Goal: Transaction & Acquisition: Book appointment/travel/reservation

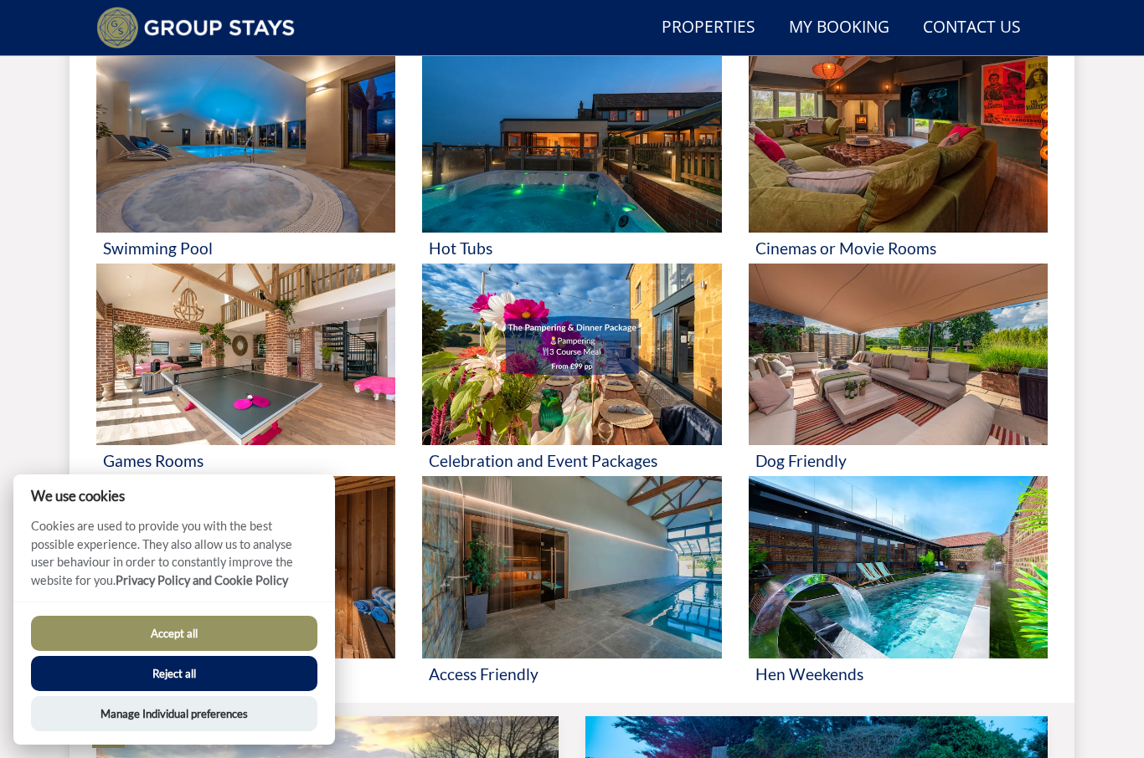
scroll to position [710, 0]
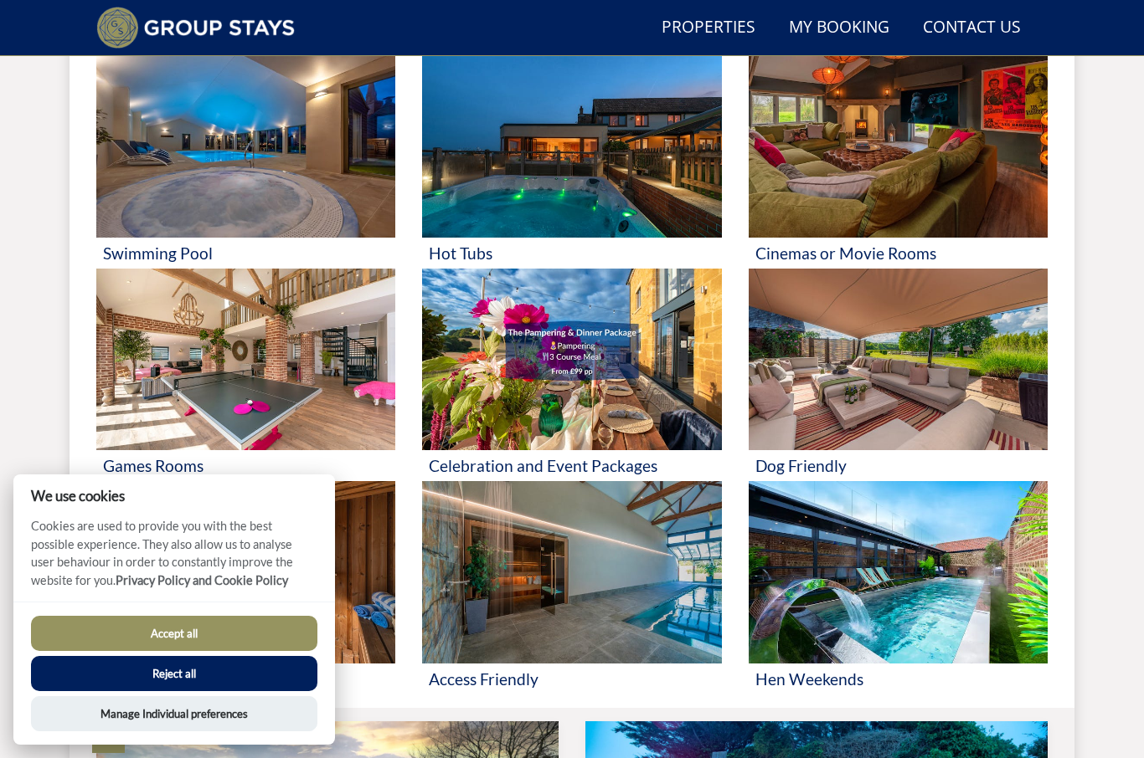
click at [826, 460] on h3 "Dog Friendly" at bounding box center [897, 466] width 285 height 18
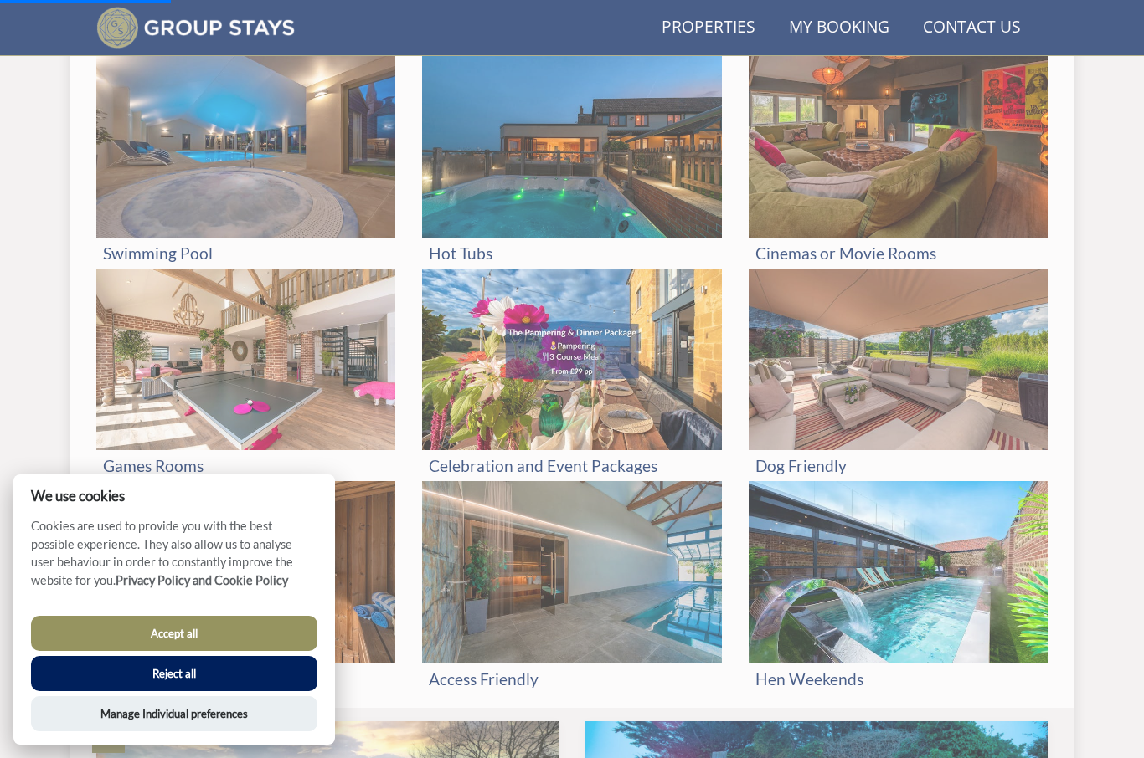
click at [233, 447] on img at bounding box center [245, 360] width 299 height 182
click at [265, 166] on img at bounding box center [245, 146] width 299 height 182
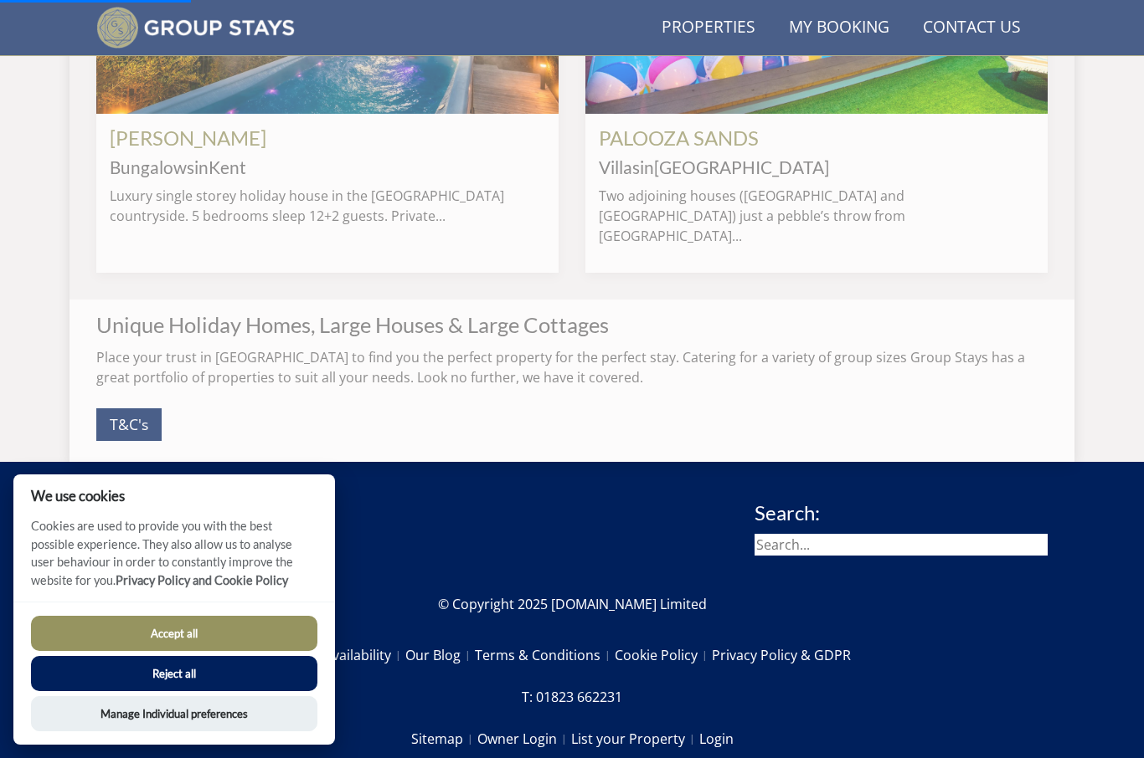
scroll to position [1589, 0]
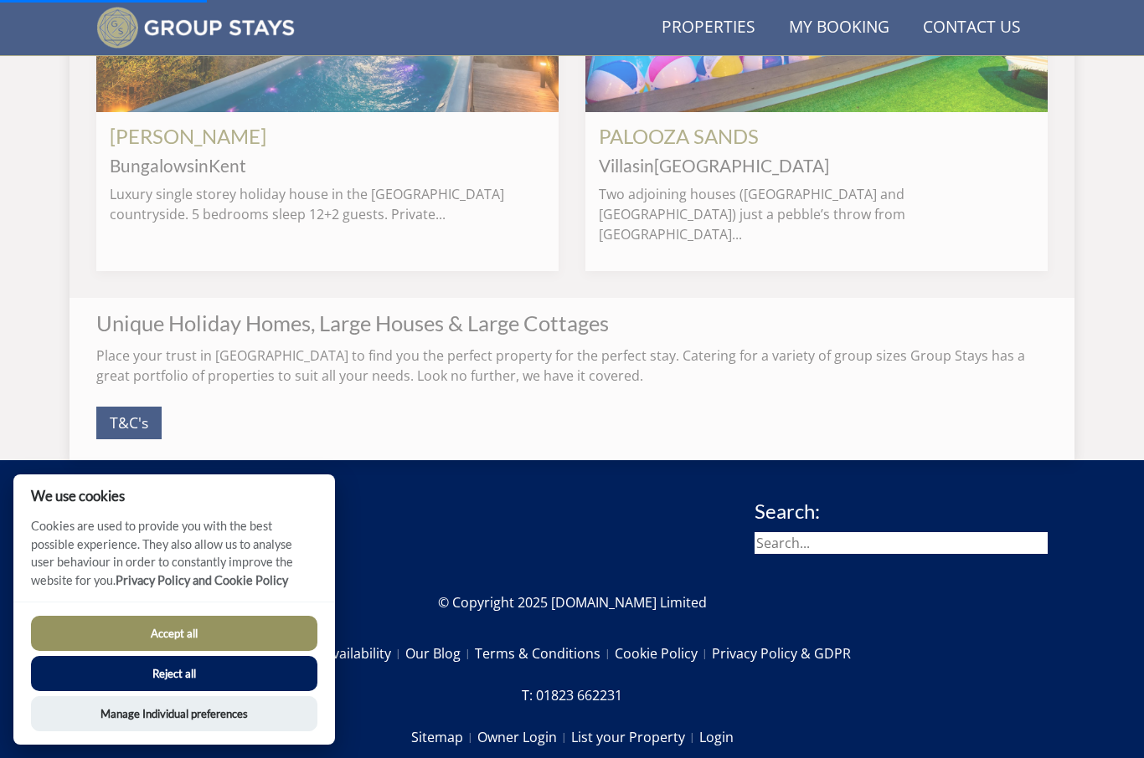
click at [817, 532] on input "search" at bounding box center [900, 543] width 293 height 22
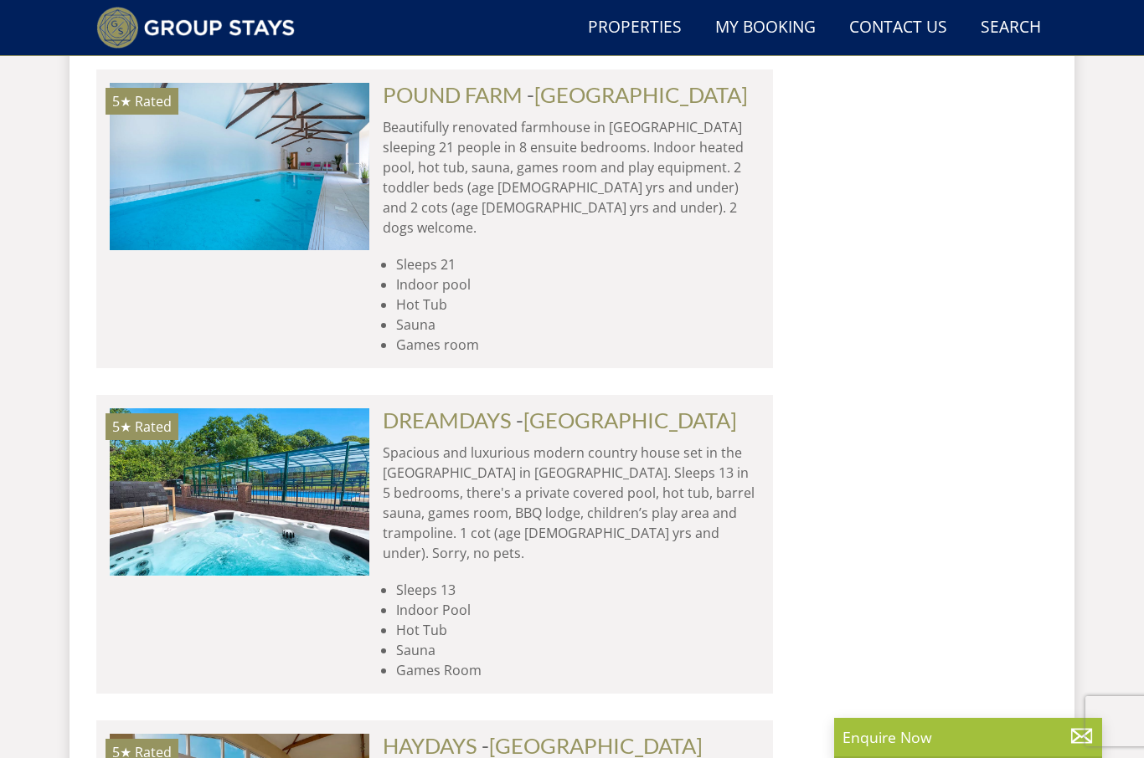
scroll to position [7432, 0]
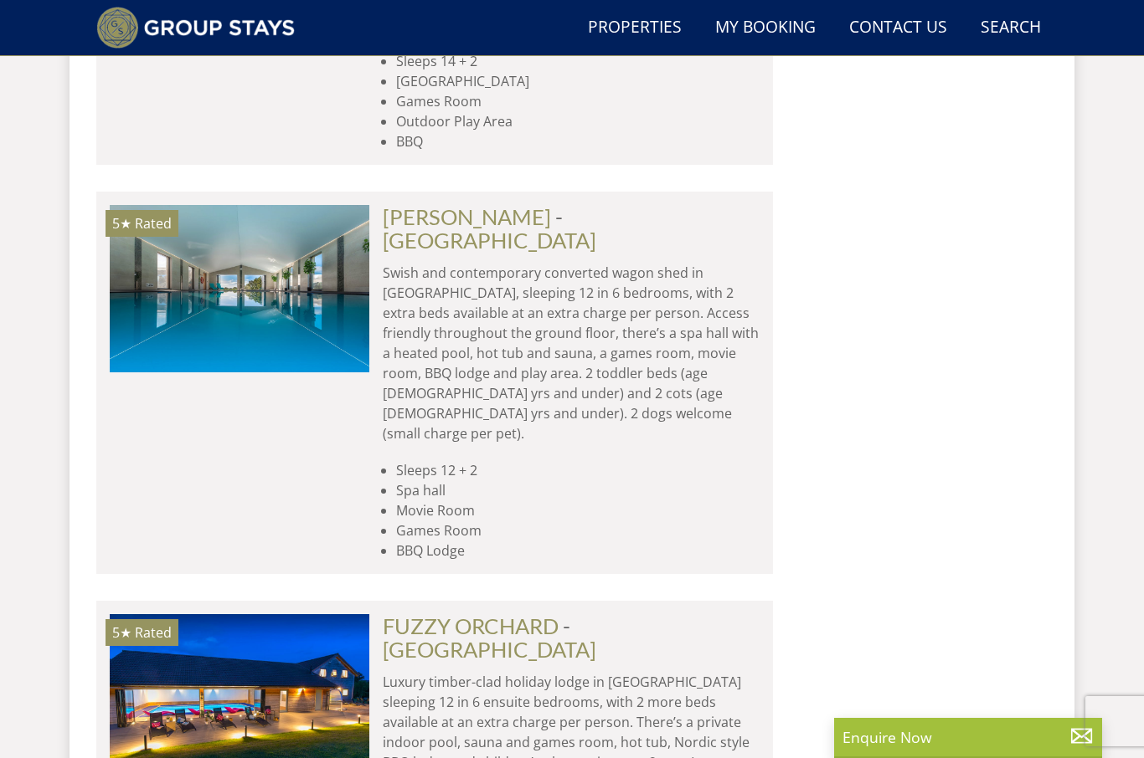
scroll to position [8631, 0]
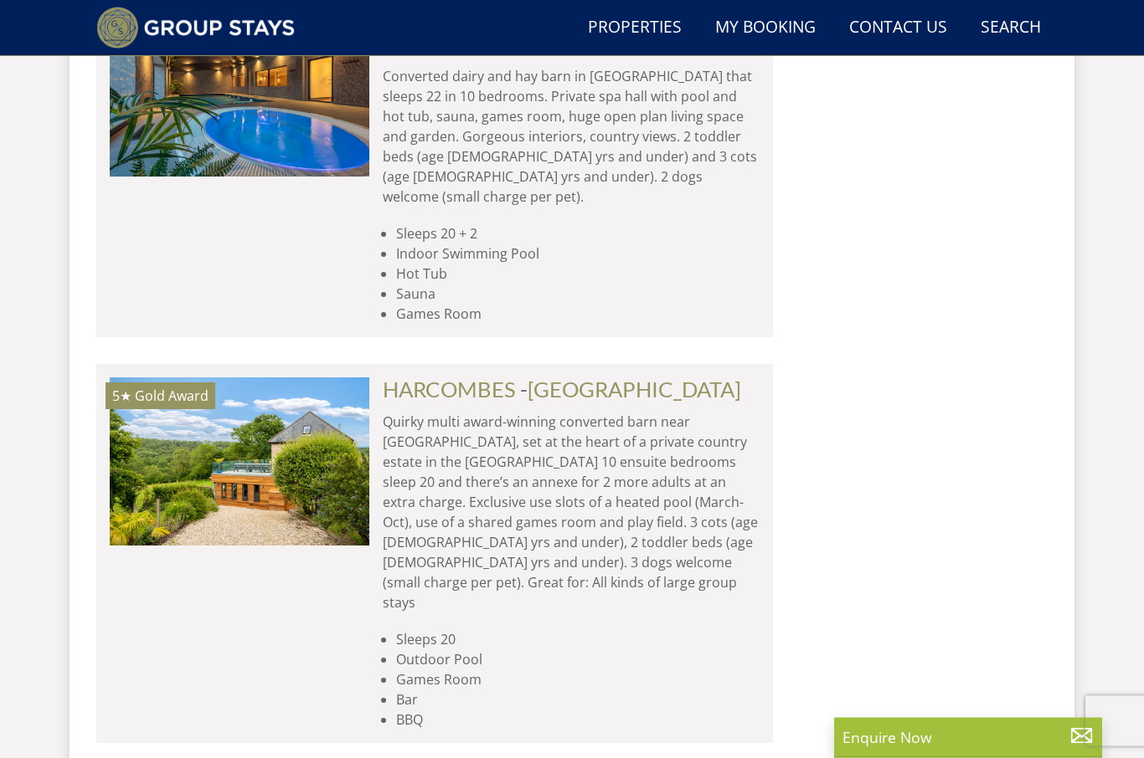
scroll to position [14044, 0]
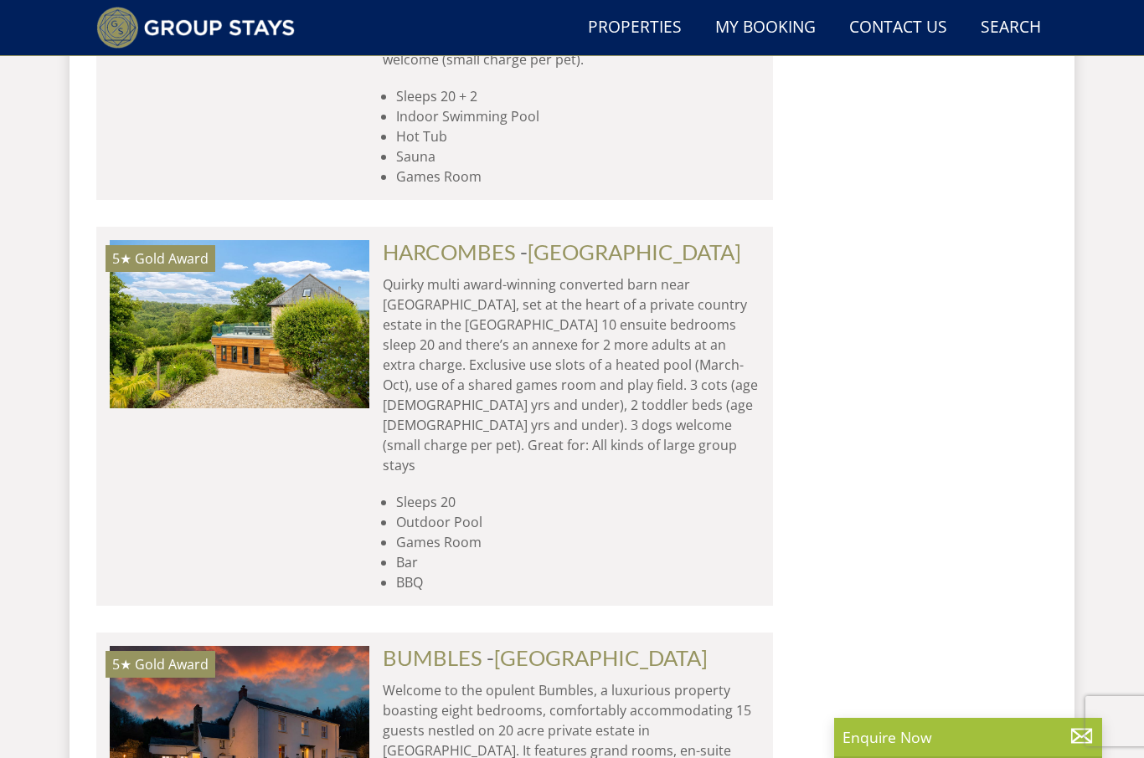
scroll to position [14180, 0]
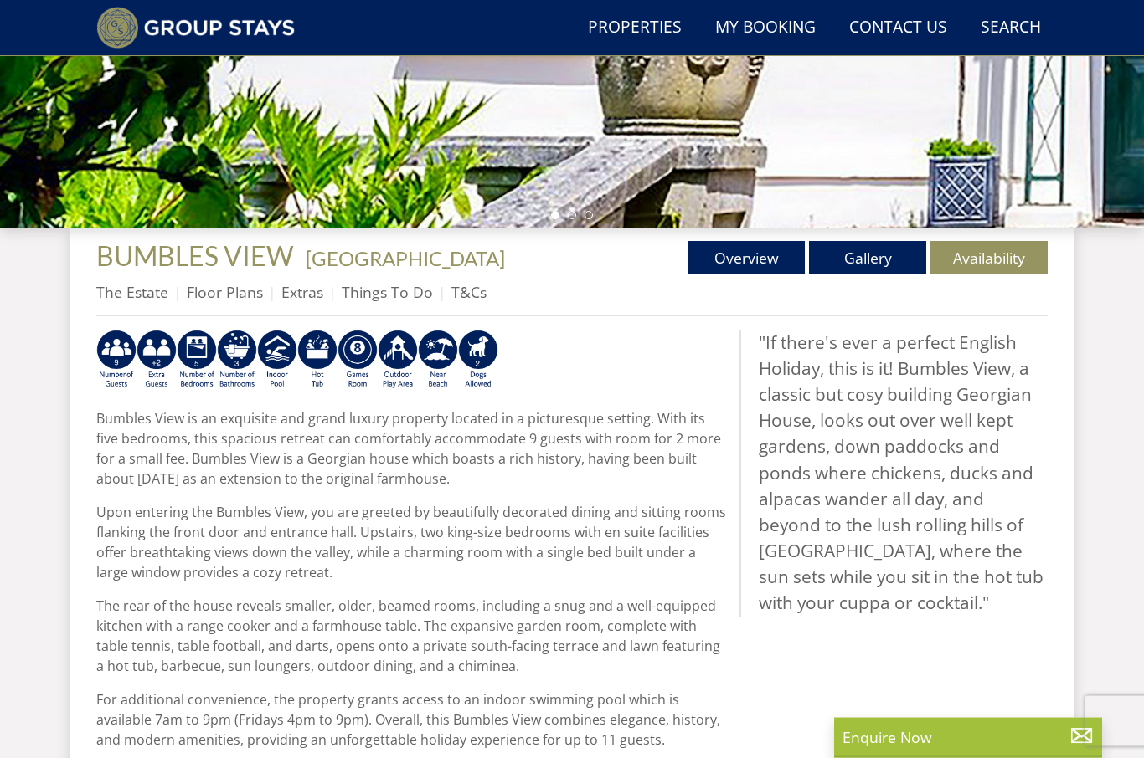
scroll to position [452, 0]
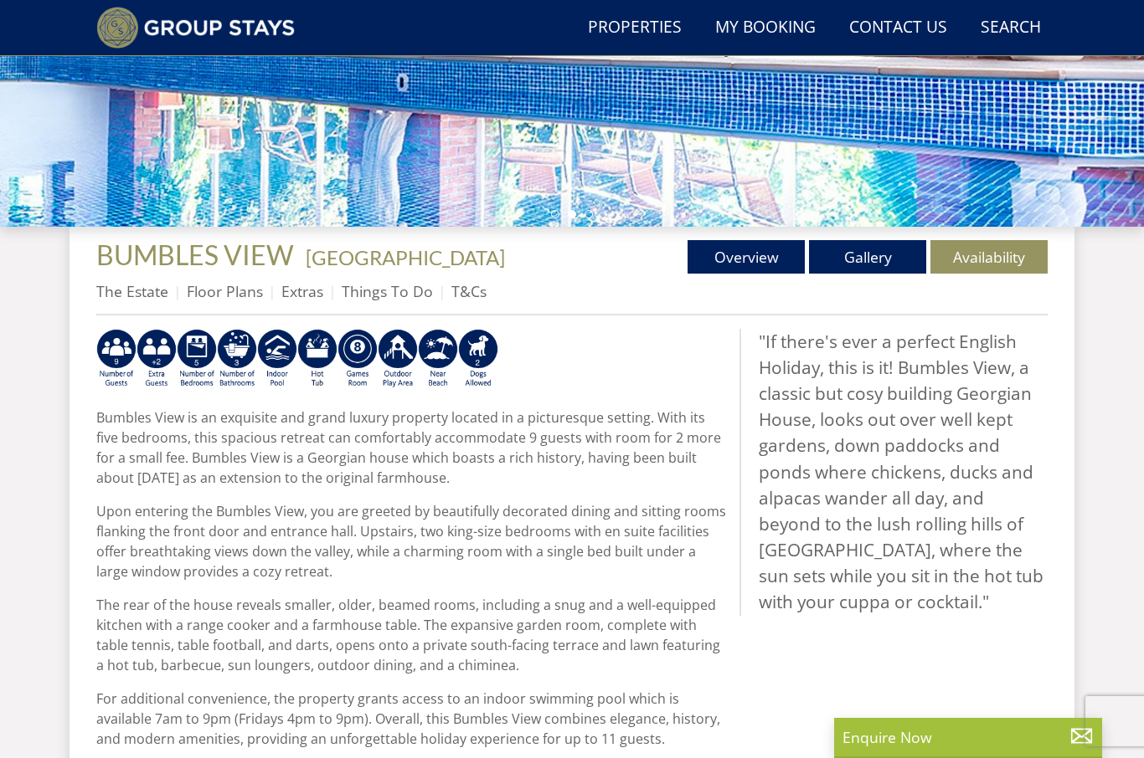
click at [723, 469] on p "Bumbles View is an exquisite and grand luxury property located in a picturesque…" at bounding box center [411, 448] width 630 height 80
click at [149, 285] on link "The Estate" at bounding box center [132, 291] width 72 height 20
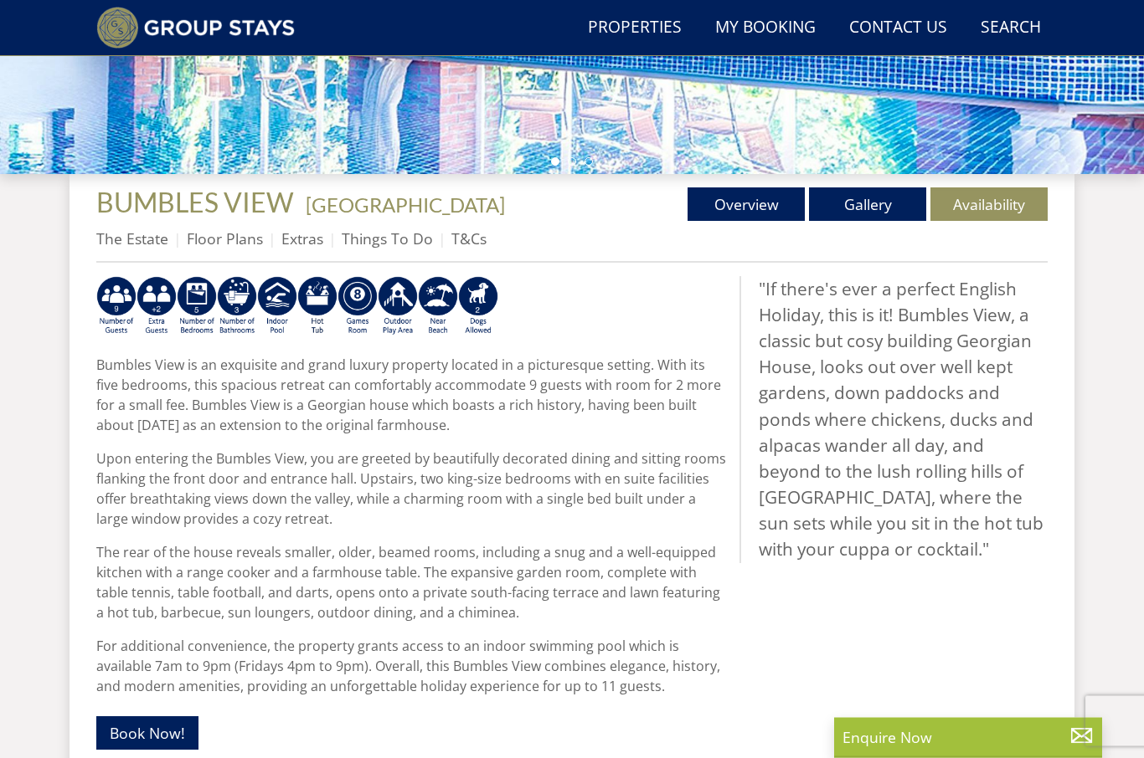
scroll to position [505, 0]
click at [403, 230] on link "Things To Do" at bounding box center [387, 239] width 91 height 20
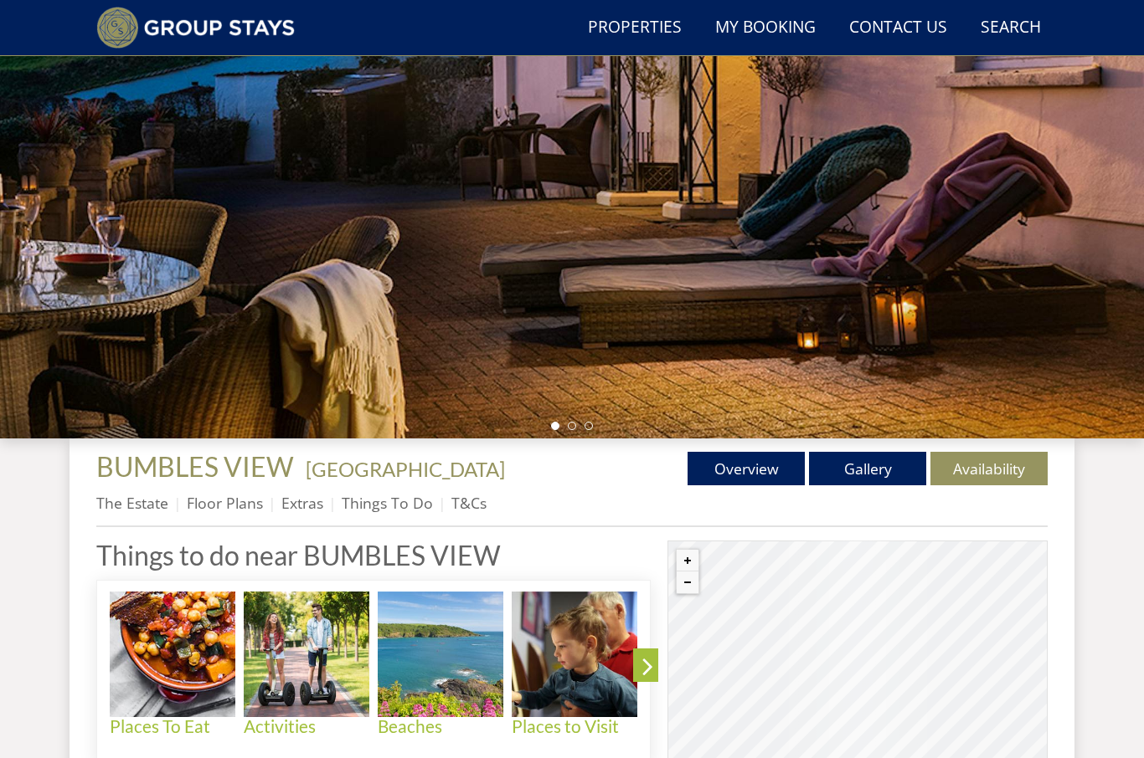
scroll to position [240, 0]
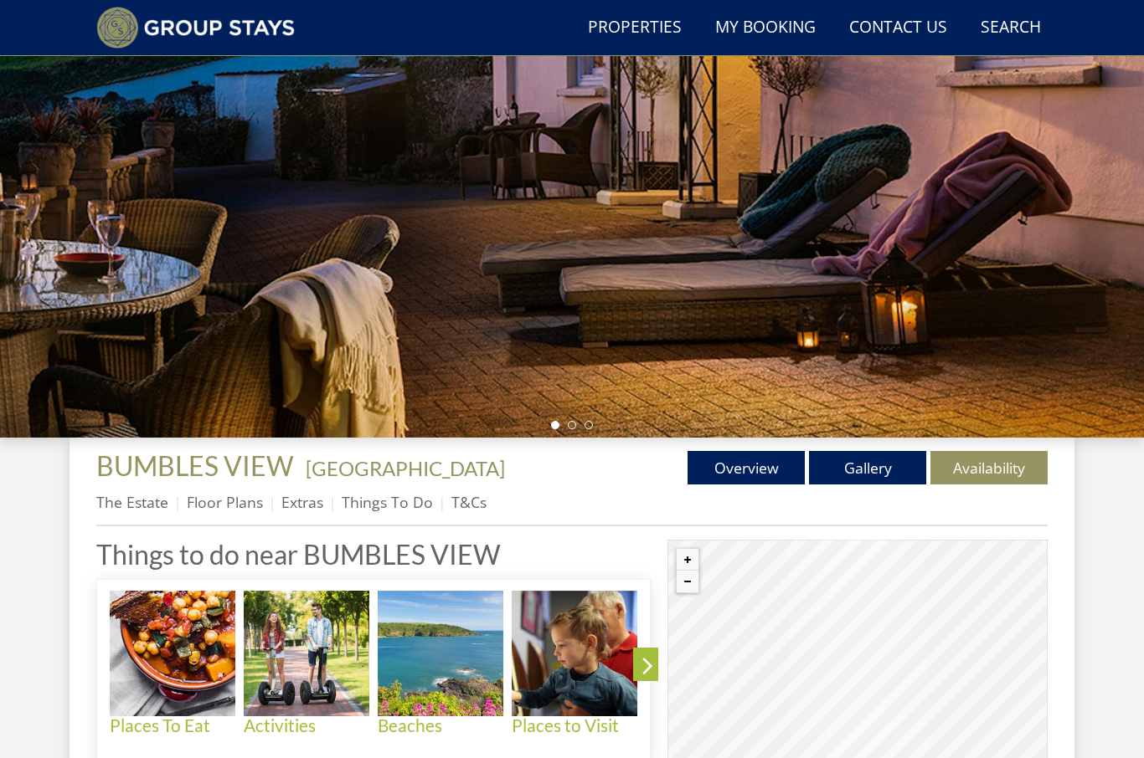
click at [411, 506] on link "Things To Do" at bounding box center [387, 503] width 91 height 20
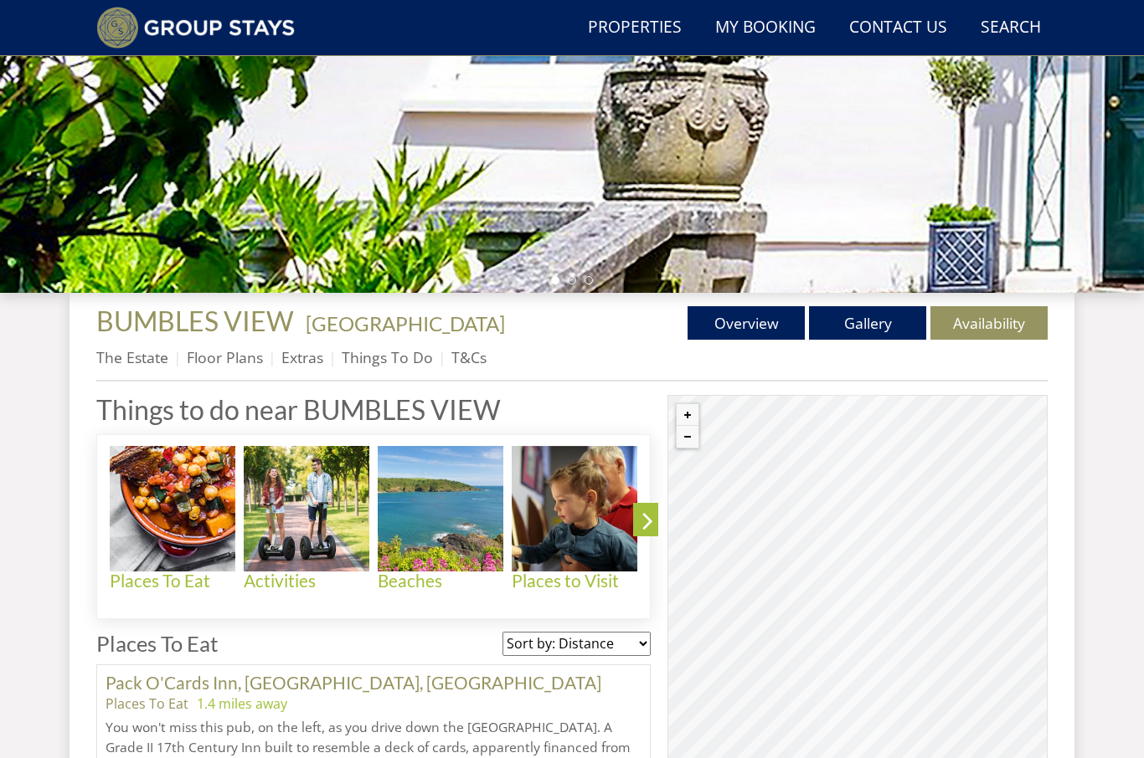
scroll to position [386, 0]
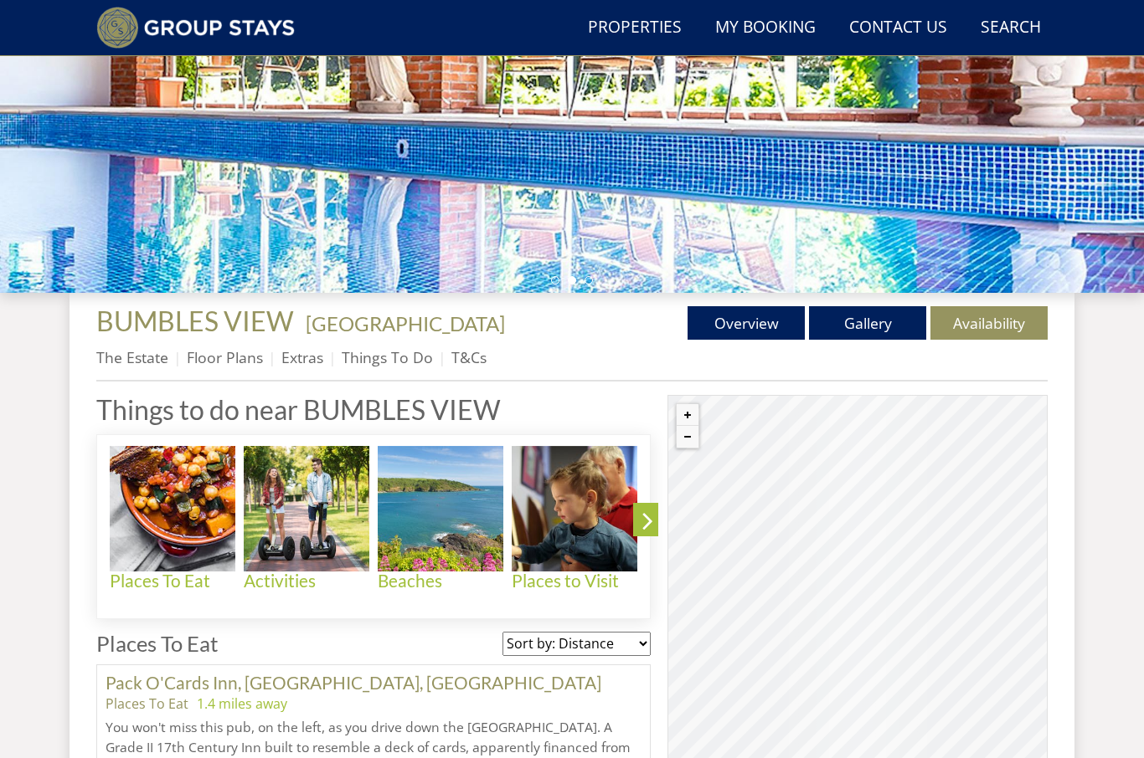
click at [323, 518] on img at bounding box center [307, 509] width 126 height 126
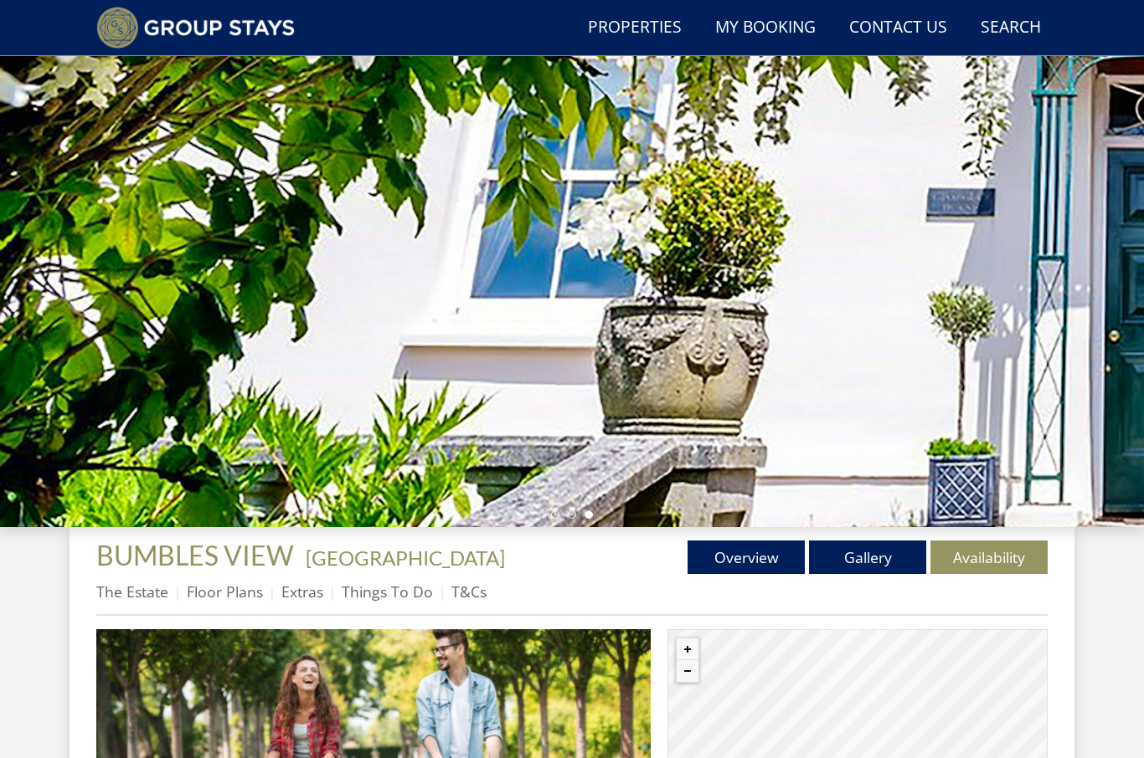
scroll to position [175, 0]
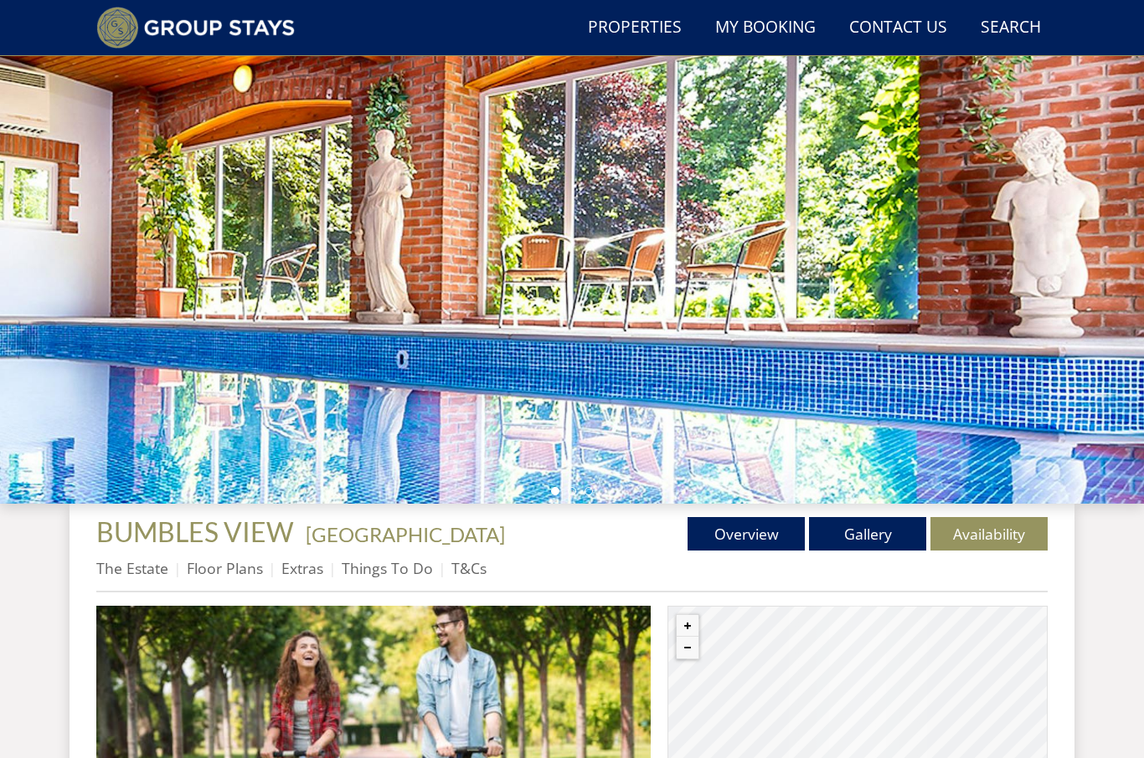
click at [480, 570] on link "T&Cs" at bounding box center [468, 568] width 35 height 20
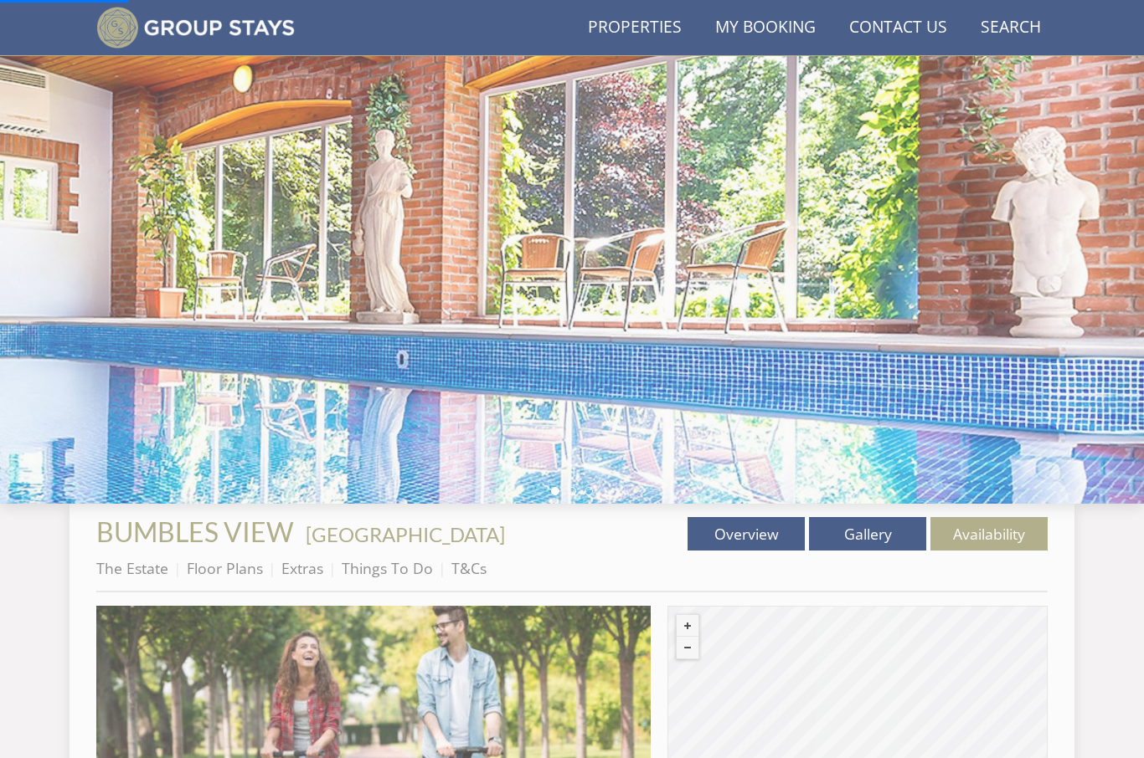
click at [491, 565] on ul "The Estate Floor Plans Extras Things To Do T&Cs" at bounding box center [571, 573] width 951 height 38
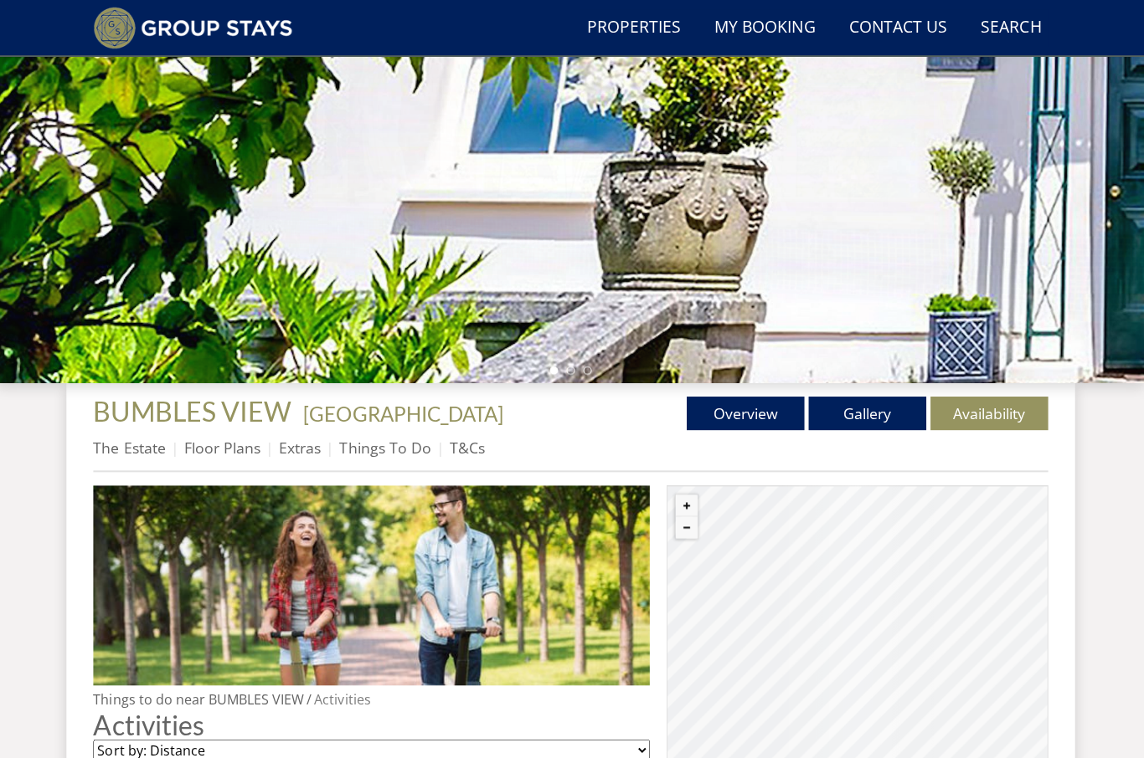
scroll to position [297, 0]
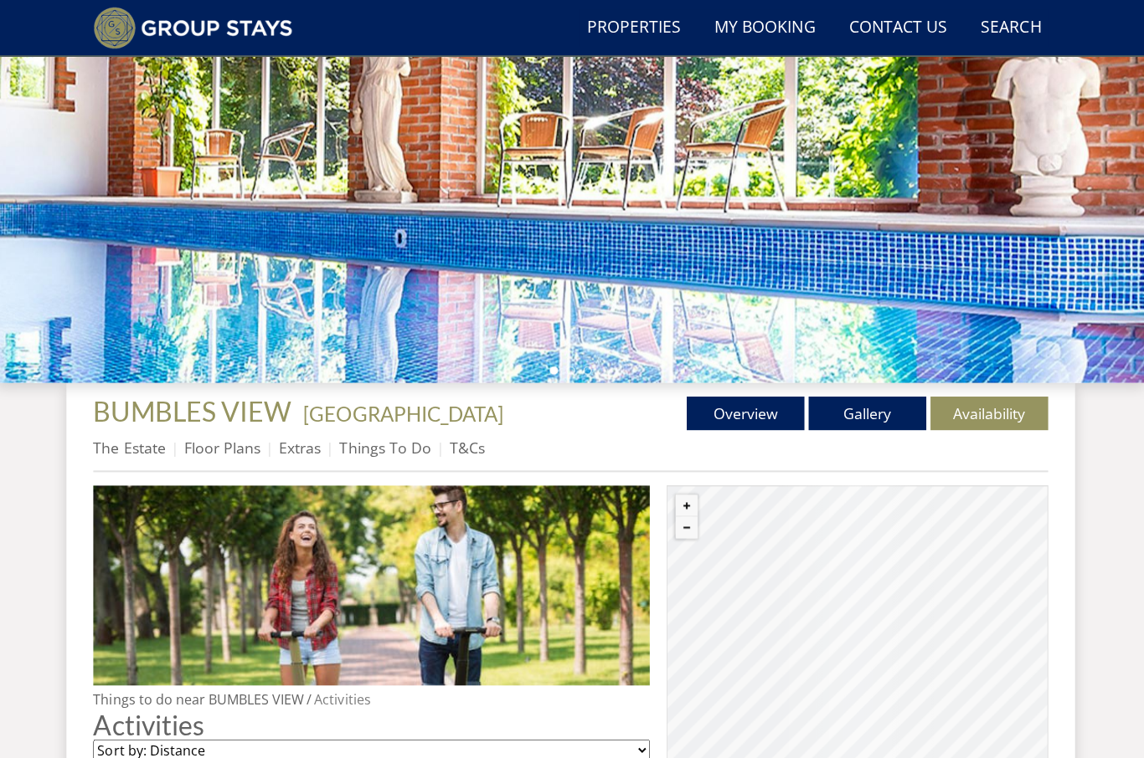
click at [238, 453] on link "Floor Plans" at bounding box center [225, 446] width 76 height 20
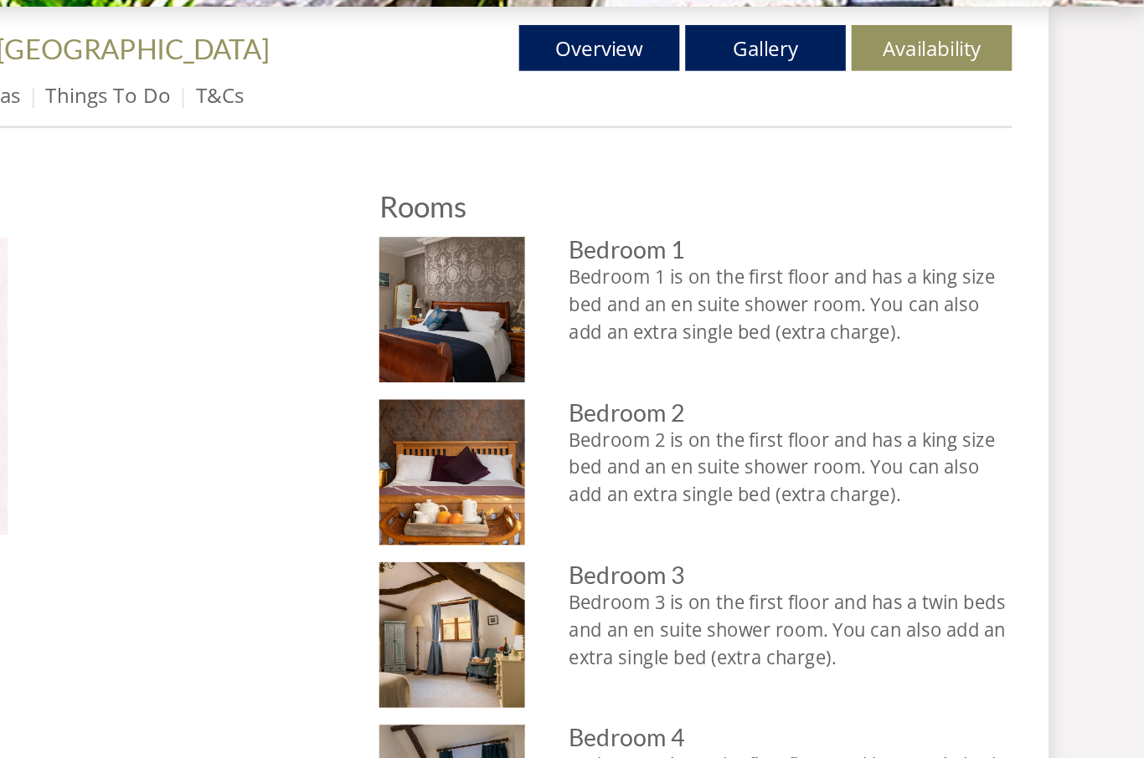
scroll to position [515, 0]
click at [809, 177] on link "Gallery" at bounding box center [867, 193] width 117 height 33
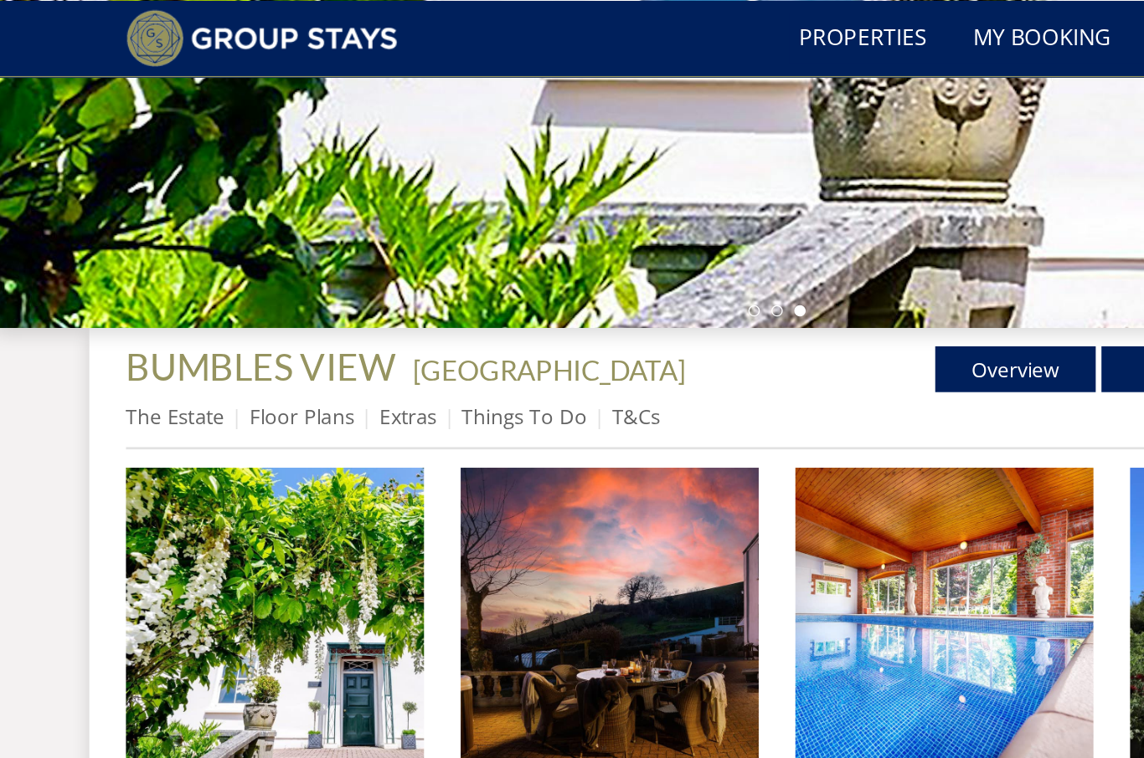
scroll to position [439, 0]
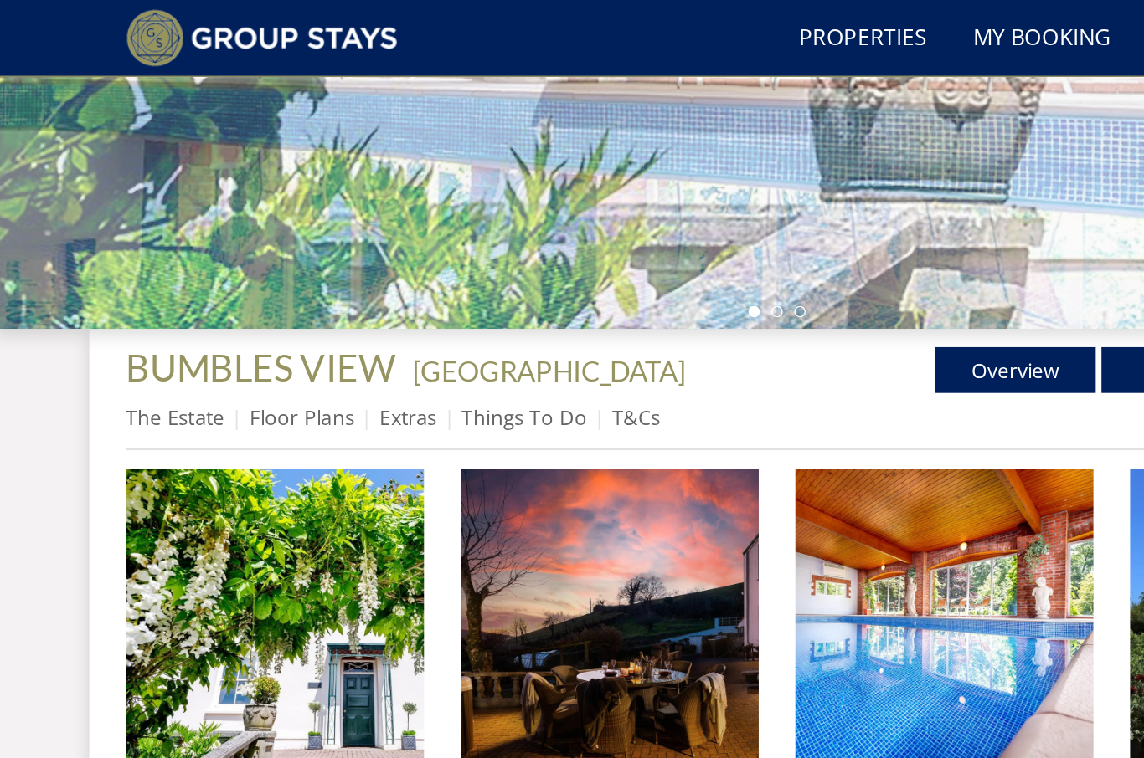
click at [316, 315] on link "Extras" at bounding box center [302, 305] width 42 height 20
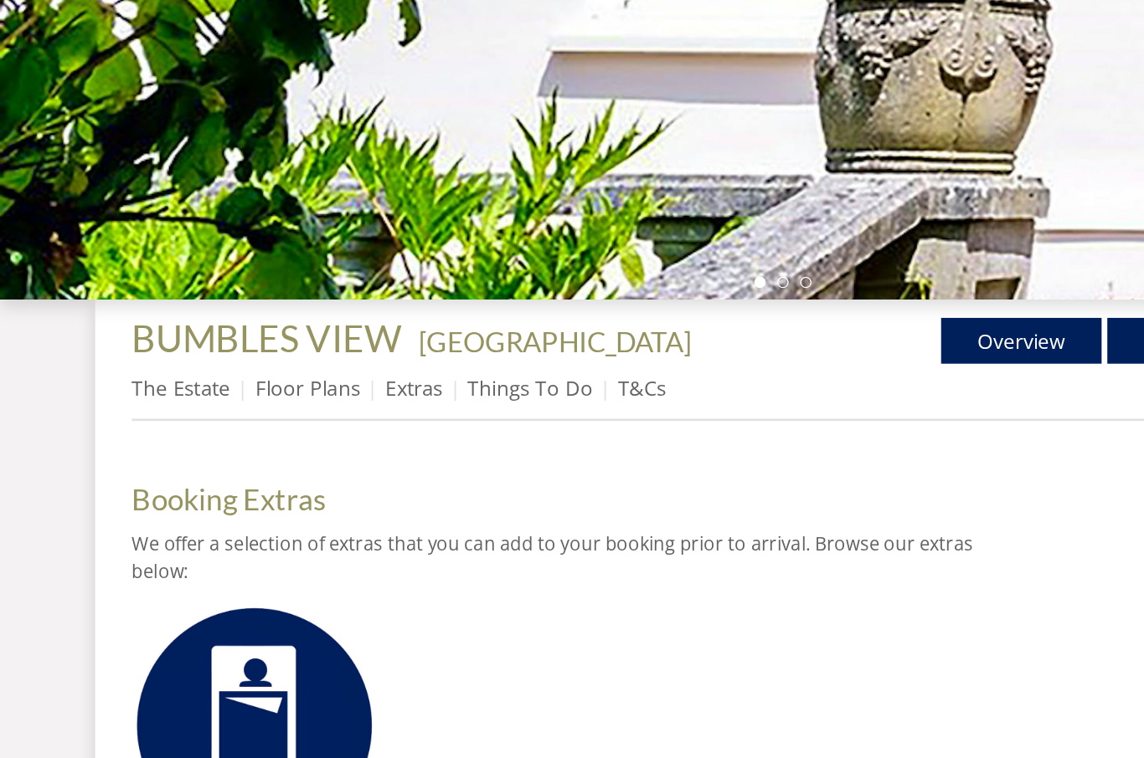
scroll to position [312, 0]
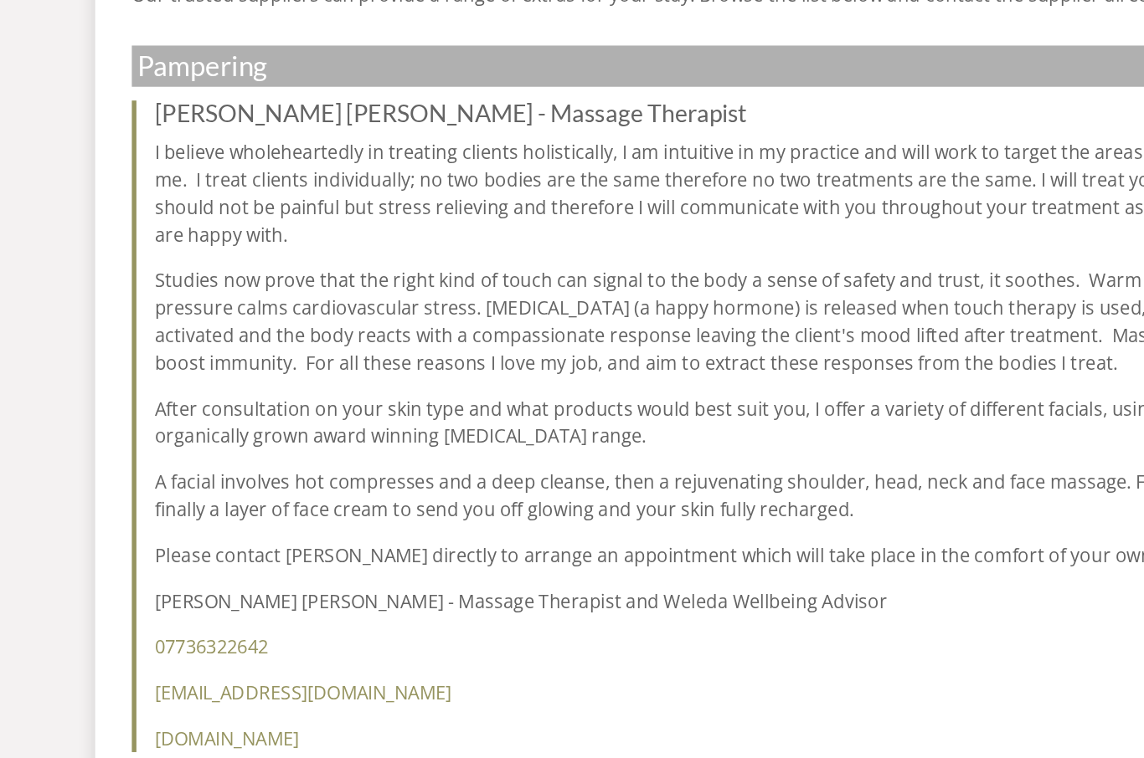
click at [732, 424] on div "[PERSON_NAME] [PERSON_NAME] - Massage Therapist I believe wholeheartedly in tre…" at bounding box center [571, 474] width 951 height 476
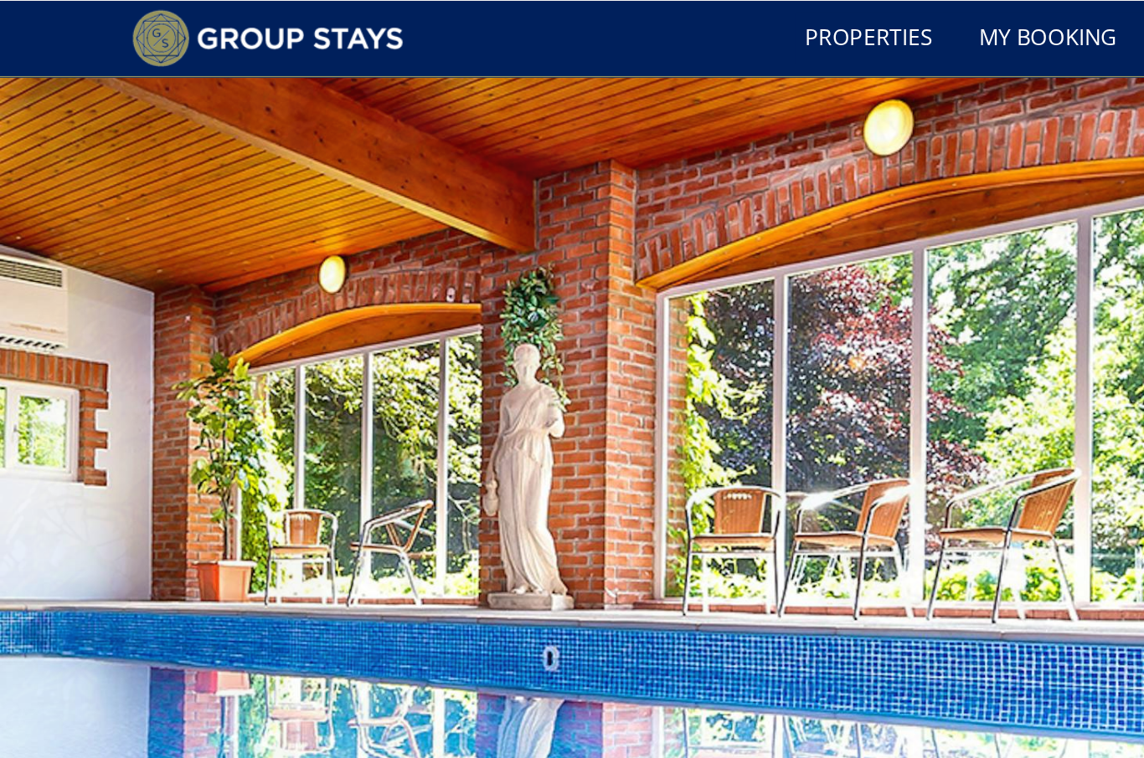
scroll to position [0, 0]
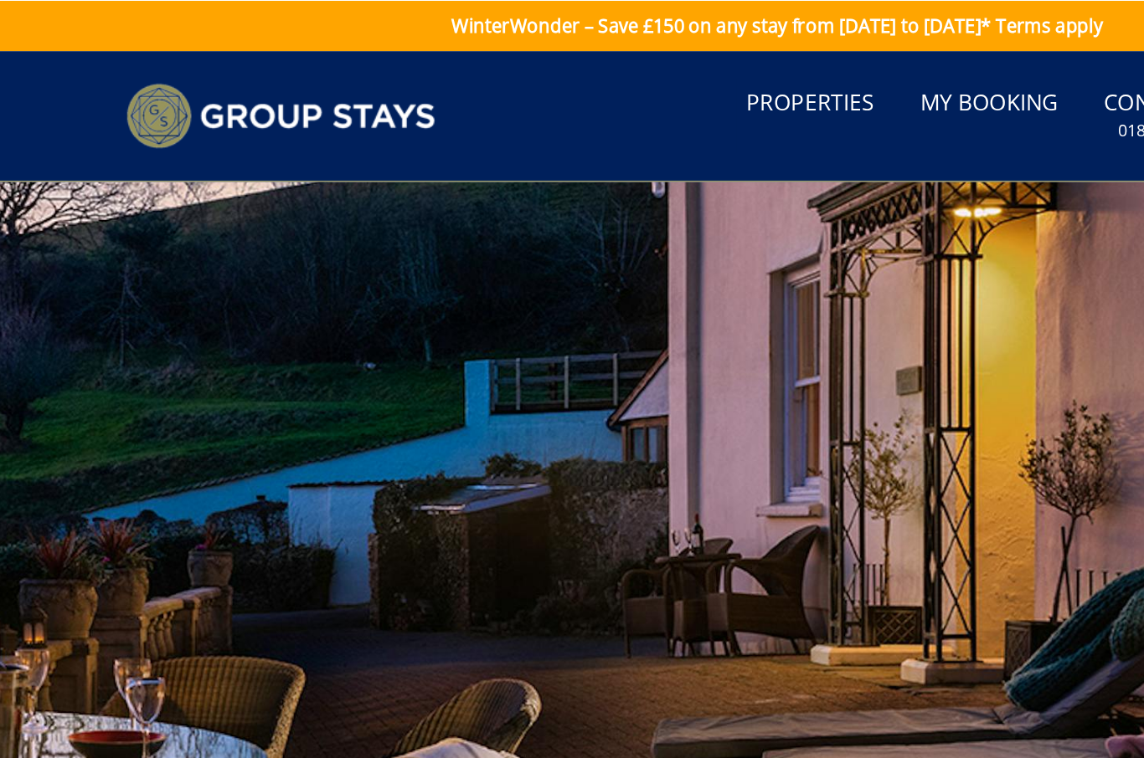
scroll to position [470, 0]
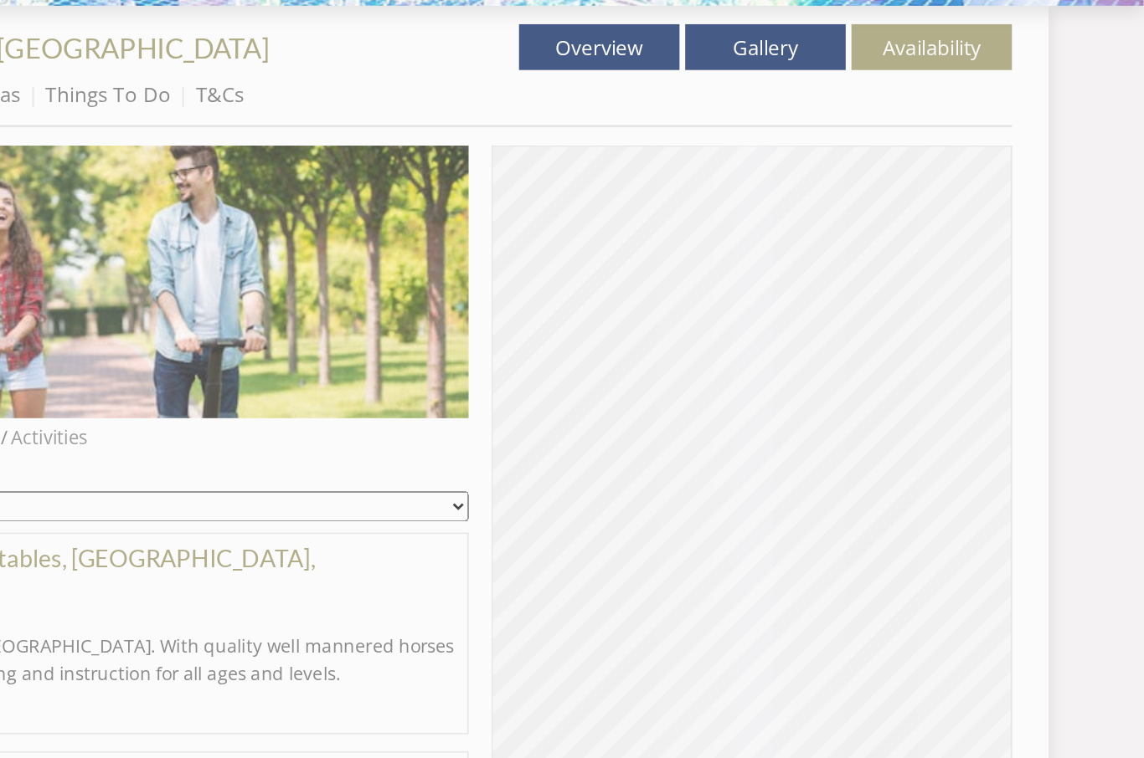
scroll to position [297, 0]
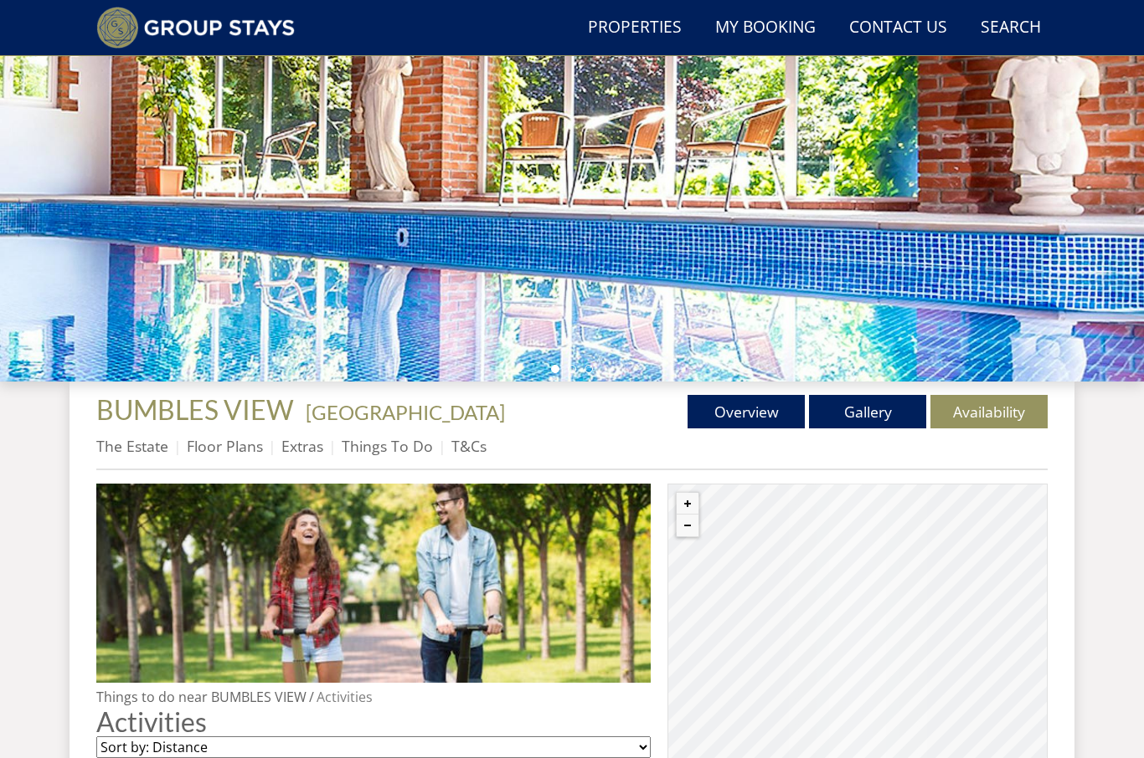
scroll to position [386, 0]
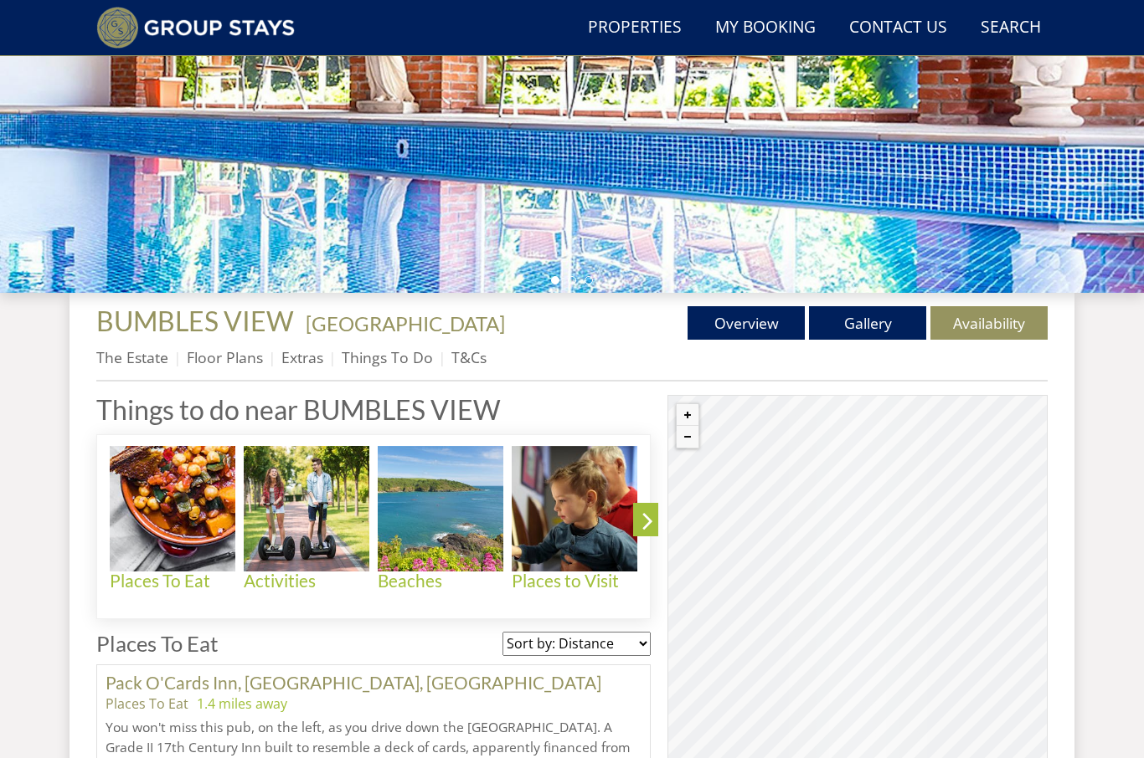
scroll to position [505, 0]
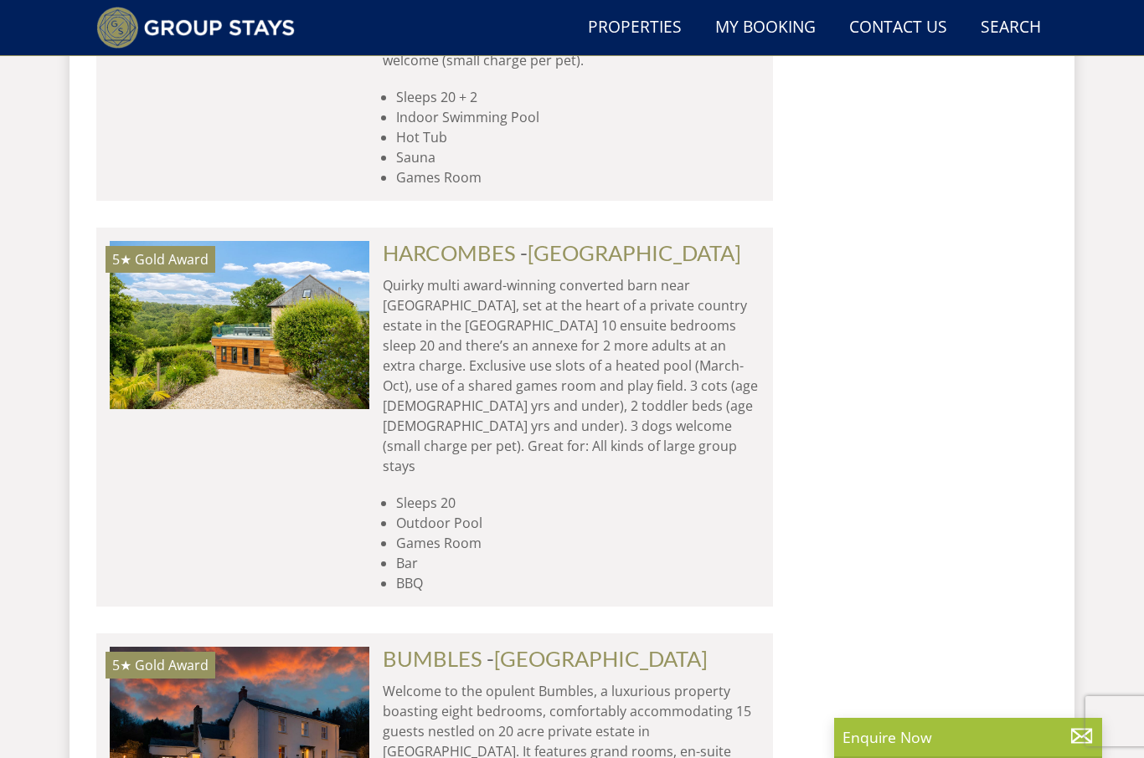
scroll to position [0, 1819]
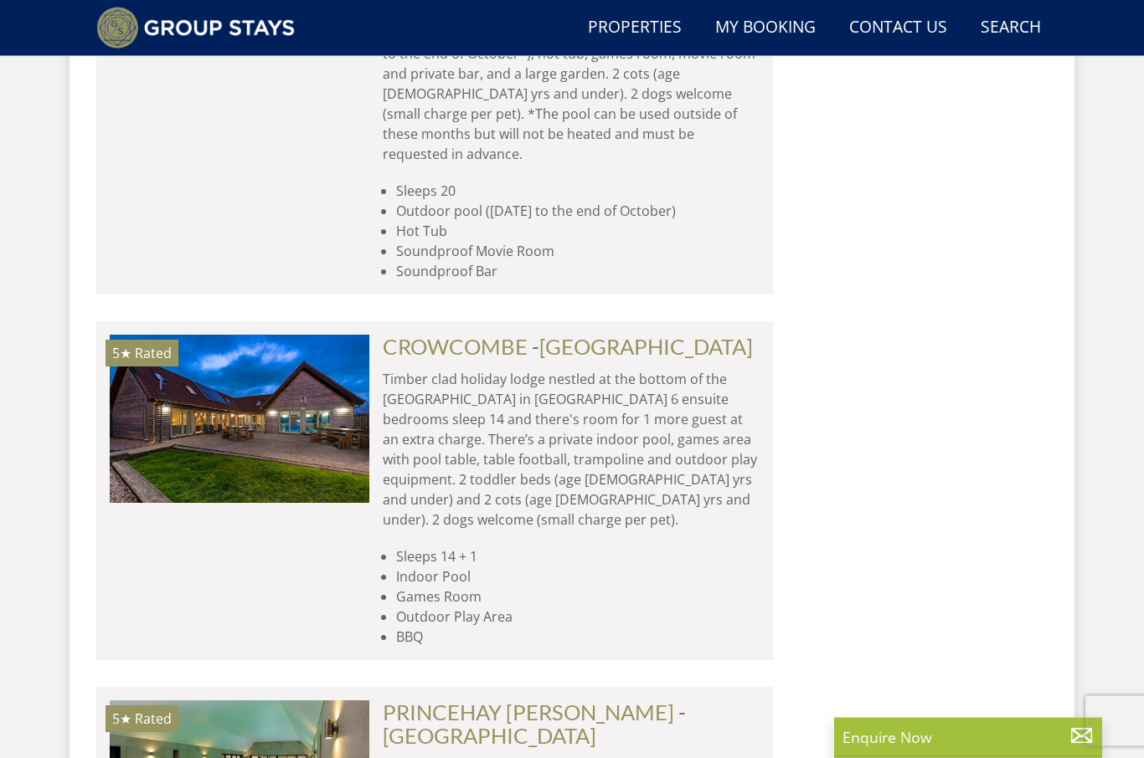
scroll to position [17432, 0]
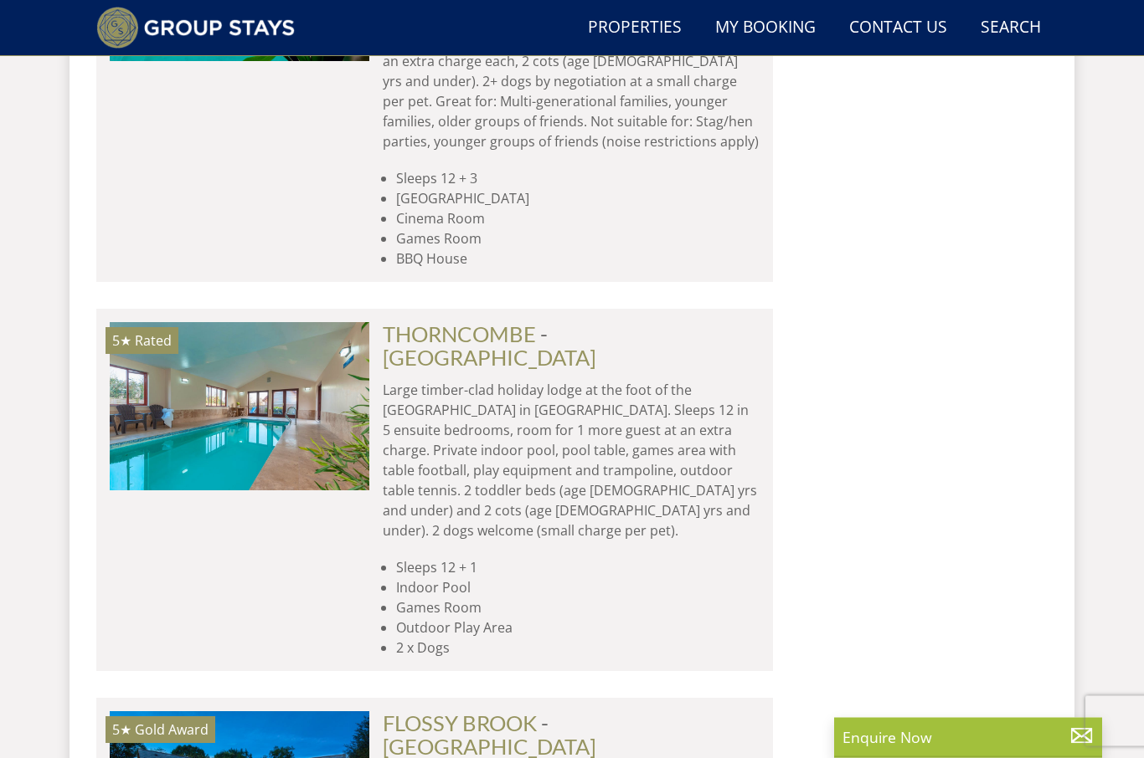
scroll to position [18240, 0]
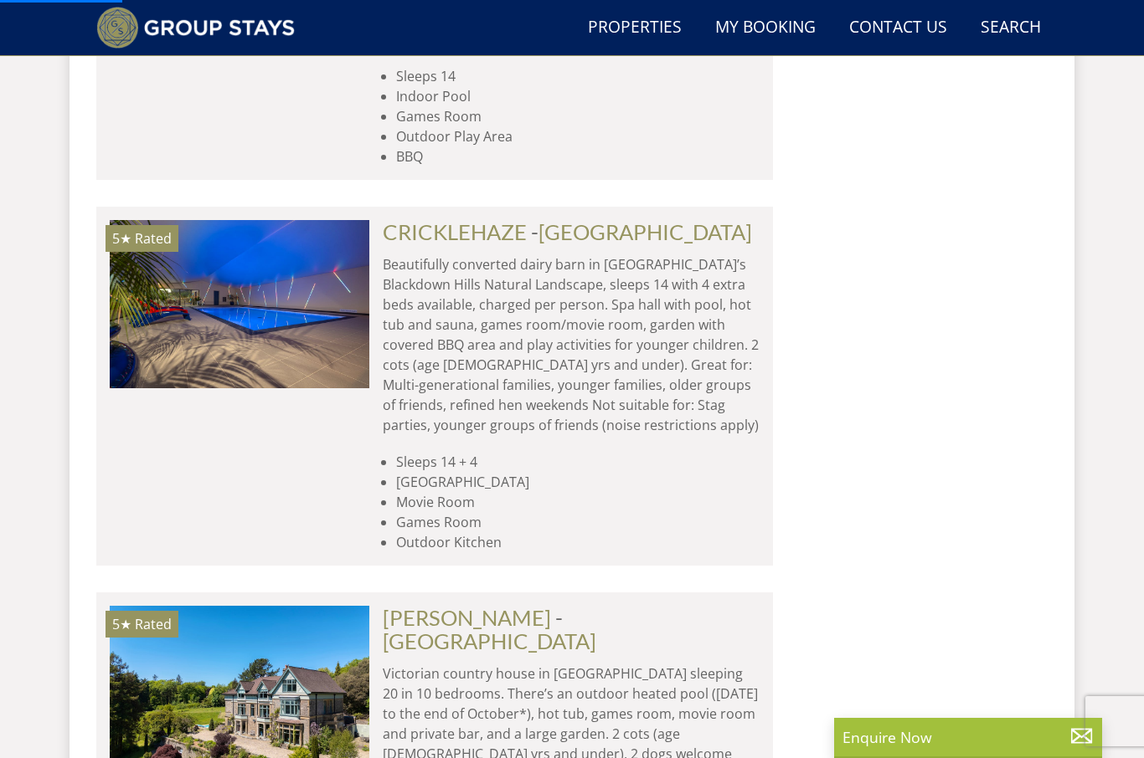
scroll to position [16770, 0]
